Goal: Task Accomplishment & Management: Complete application form

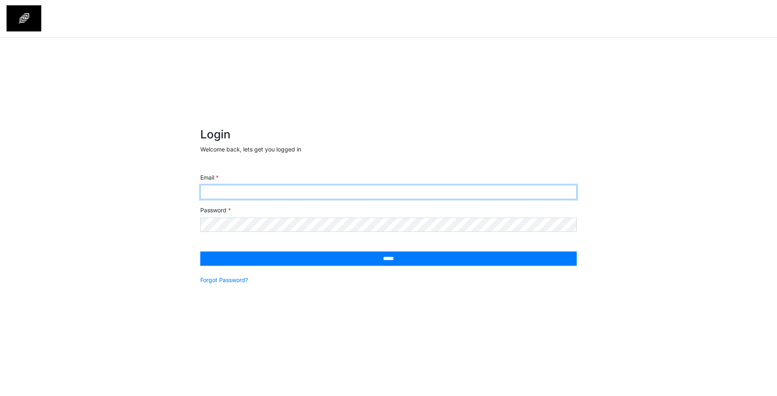
click at [441, 192] on input "Email" at bounding box center [388, 192] width 376 height 14
type input "**********"
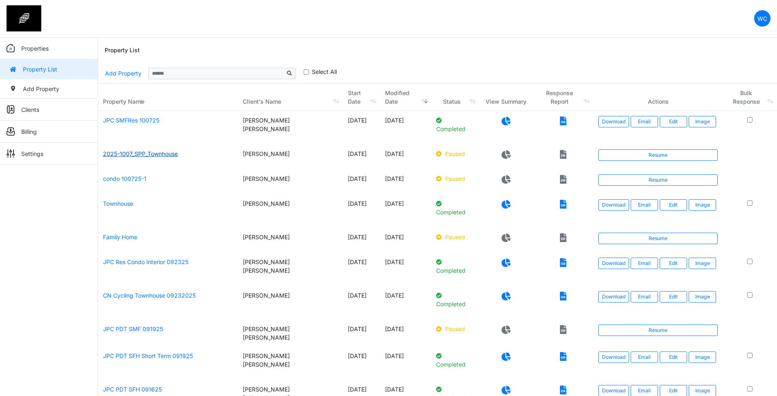
click at [153, 155] on link "2025-1007_SPP_Townhouse" at bounding box center [140, 153] width 75 height 7
click at [688, 155] on link "Resume" at bounding box center [657, 155] width 119 height 11
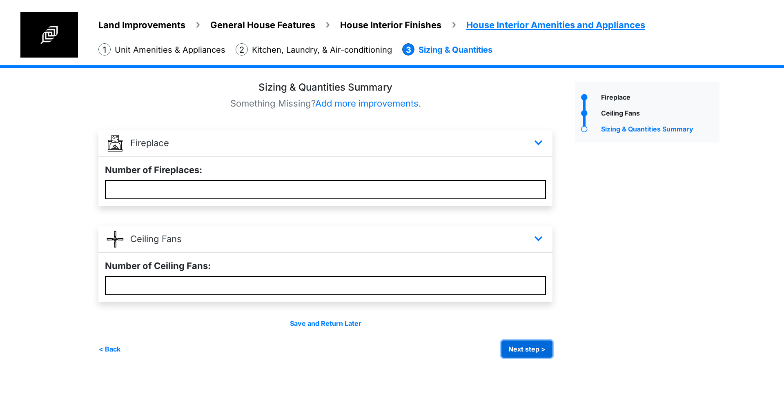
click at [525, 350] on button "Next step >" at bounding box center [527, 349] width 51 height 17
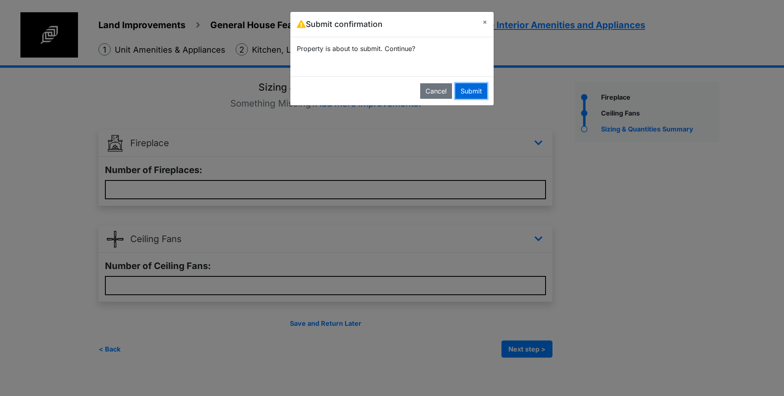
click at [473, 90] on button "Submit" at bounding box center [472, 91] width 32 height 16
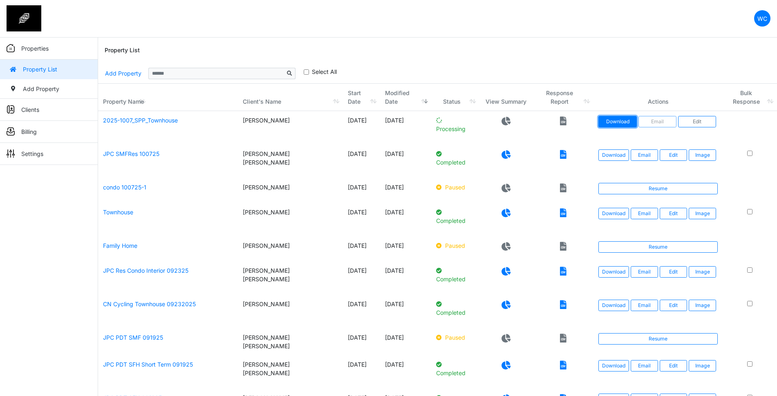
click at [617, 120] on link "Download" at bounding box center [617, 121] width 38 height 11
click at [499, 57] on div "Property List" at bounding box center [438, 51] width 666 height 26
click at [709, 122] on button "Image" at bounding box center [701, 121] width 27 height 11
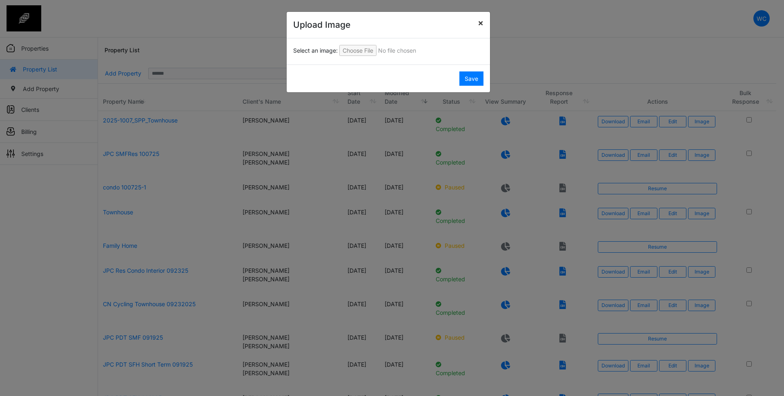
click at [476, 21] on button "×" at bounding box center [480, 23] width 19 height 22
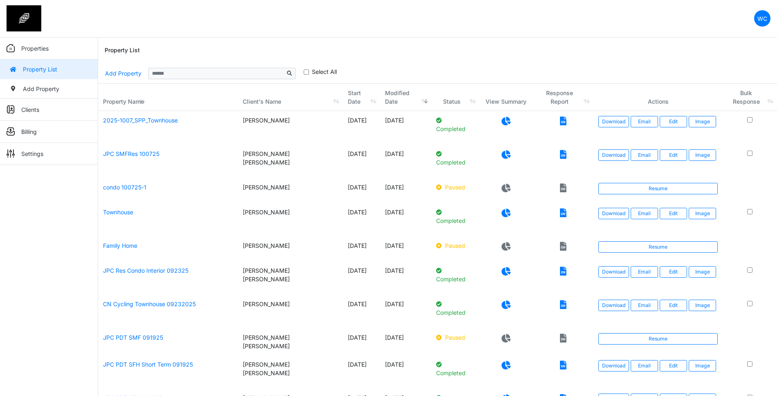
click at [508, 116] on link at bounding box center [505, 121] width 9 height 10
